Goal: Task Accomplishment & Management: Manage account settings

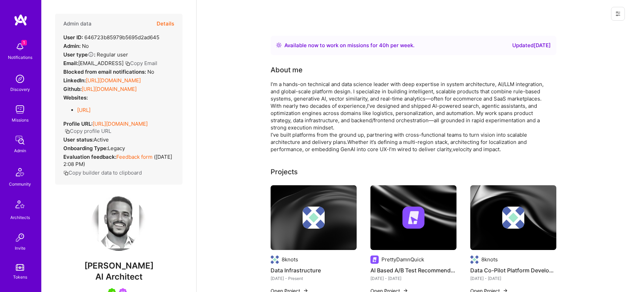
click at [166, 23] on button "Details" at bounding box center [166, 24] width 18 height 20
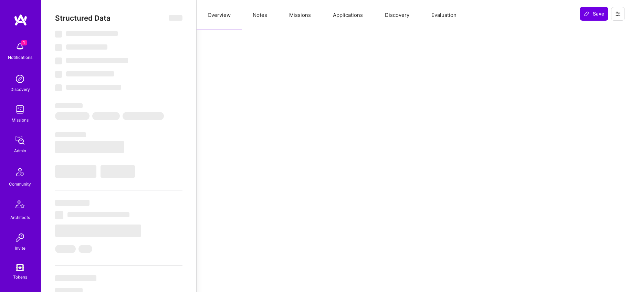
select select "Right Now"
select select "5"
select select "4"
select select "7"
select select "6"
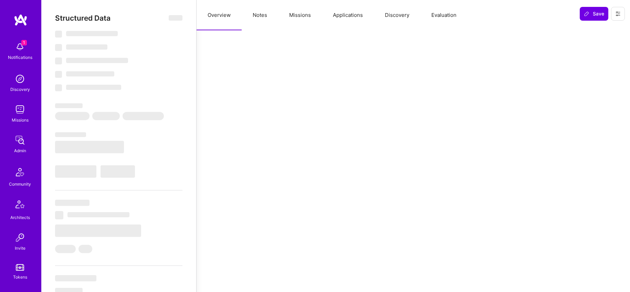
select select "US"
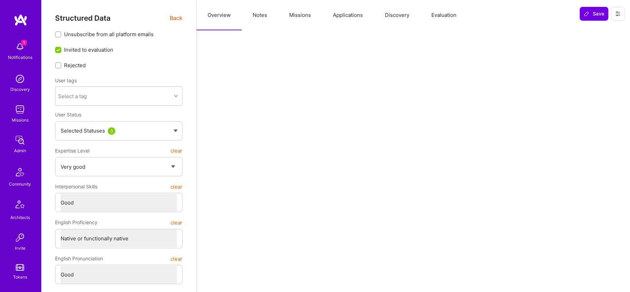
click at [263, 14] on button "Notes" at bounding box center [260, 15] width 36 height 30
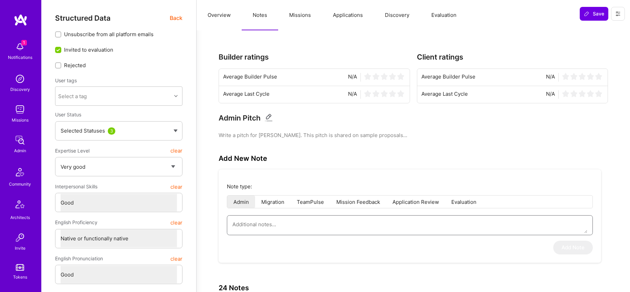
click at [302, 225] on textarea at bounding box center [409, 225] width 355 height 18
paste textarea "Admin Notes – AI Guild Interview (Elon → [PERSON_NAME]) [PERSON_NAME] brings ex…"
type textarea "x"
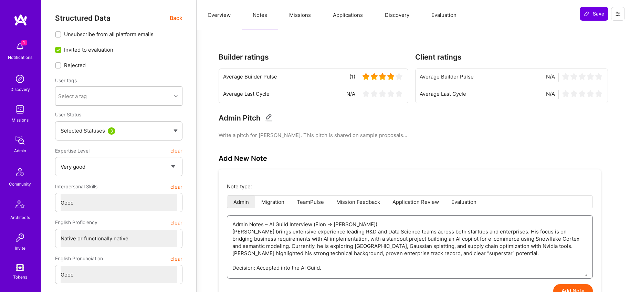
click at [342, 251] on textarea "Admin Notes – AI Guild Interview (Elon → [PERSON_NAME]) [PERSON_NAME] brings ex…" at bounding box center [409, 246] width 355 height 61
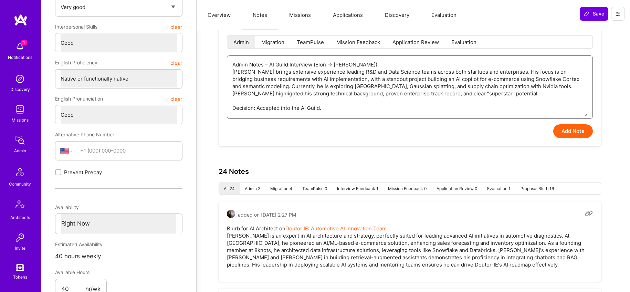
scroll to position [164, 0]
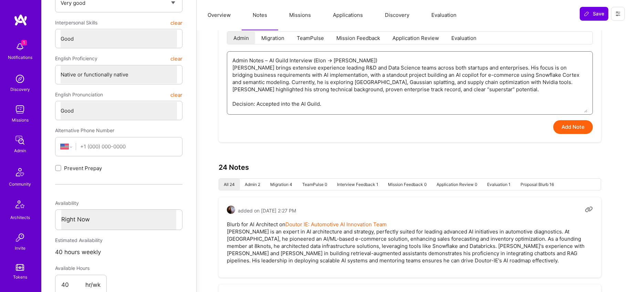
type textarea "Admin Notes – AI Guild Interview (Elon → [PERSON_NAME]) [PERSON_NAME] brings ex…"
click at [566, 129] on button "Add Note" at bounding box center [573, 127] width 40 height 14
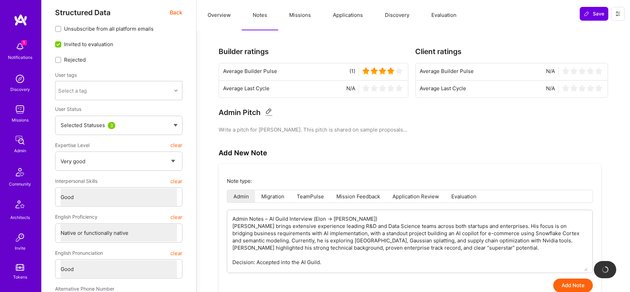
scroll to position [3, 0]
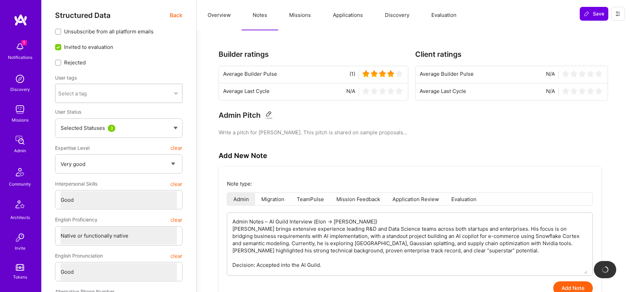
type textarea "x"
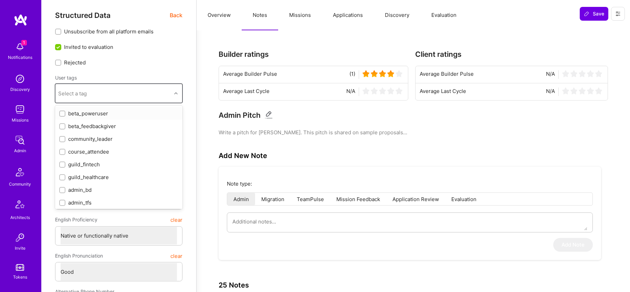
click at [140, 91] on div "Select a tag" at bounding box center [113, 93] width 116 height 14
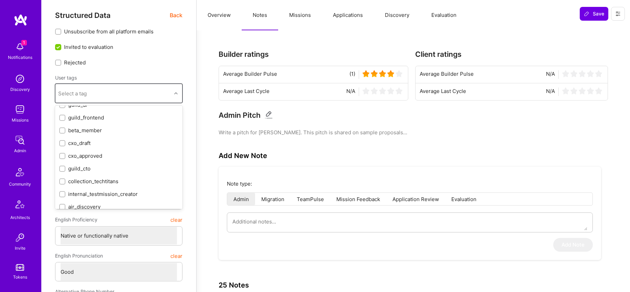
scroll to position [0, 0]
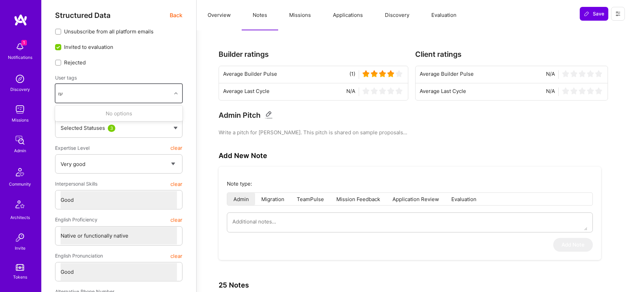
type input "ע"
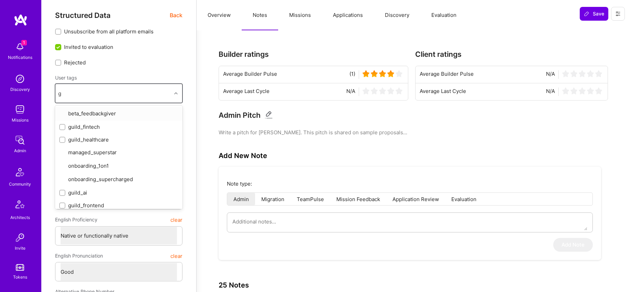
type input "gu"
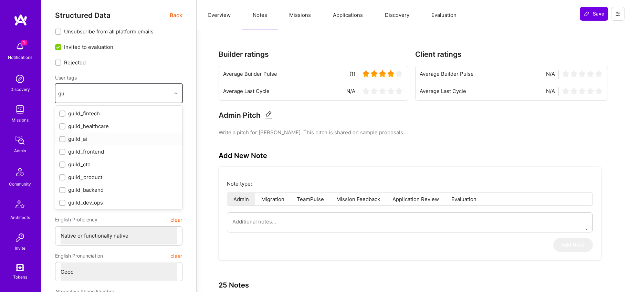
click at [114, 135] on div "guild_ai" at bounding box center [118, 138] width 119 height 7
checkbox input "true"
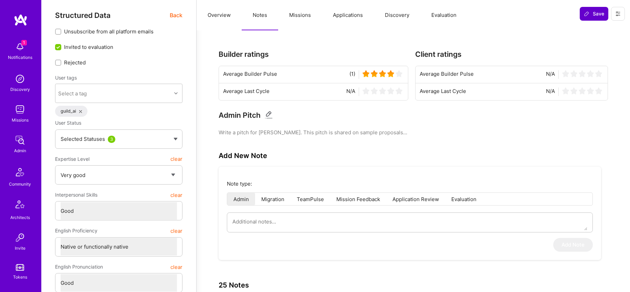
click at [596, 18] on button "Save" at bounding box center [594, 14] width 29 height 14
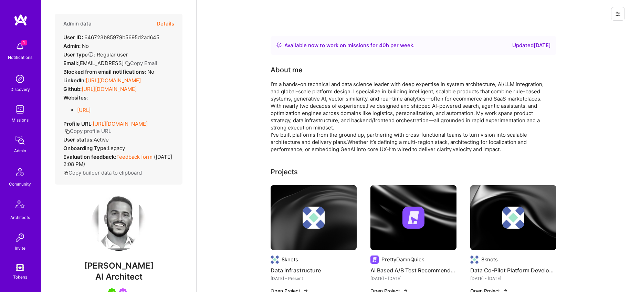
click at [169, 24] on button "Details" at bounding box center [166, 24] width 18 height 20
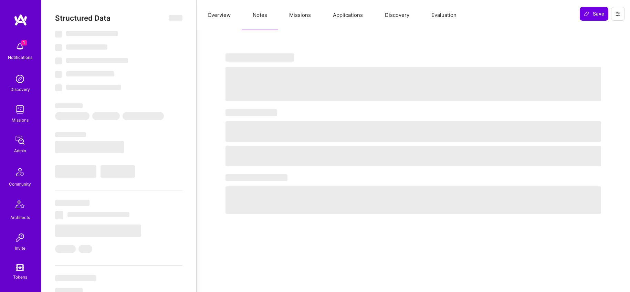
type textarea "x"
select select "Right Now"
select select "5"
select select "4"
select select "7"
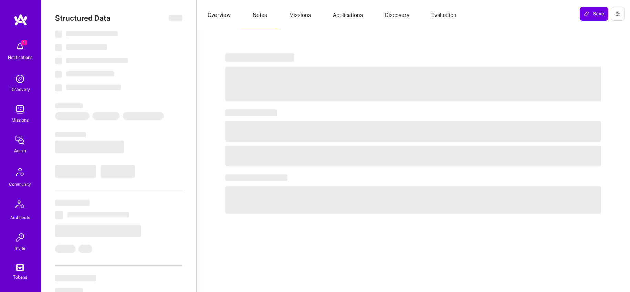
select select "6"
select select "US"
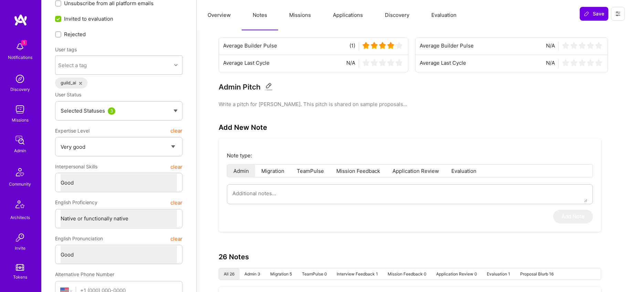
scroll to position [35, 0]
